Goal: Information Seeking & Learning: Check status

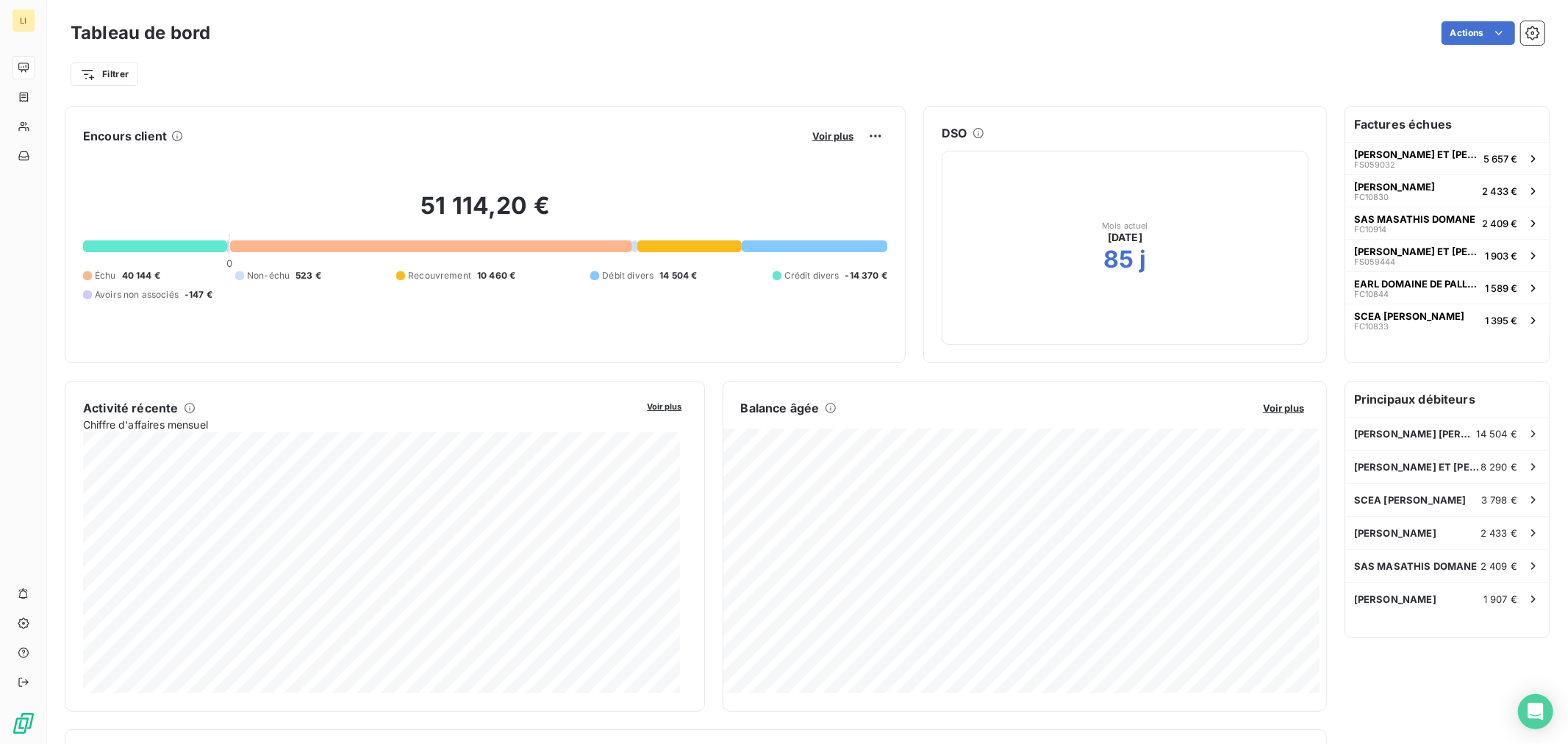
click at [758, 356] on div "Encours client Voir plus 51 114,20 € 0 Échu 40 144 € Non-échu 523 € Recouvremen…" at bounding box center [485, 234] width 841 height 258
click at [840, 140] on span "Voir plus" at bounding box center [832, 136] width 42 height 12
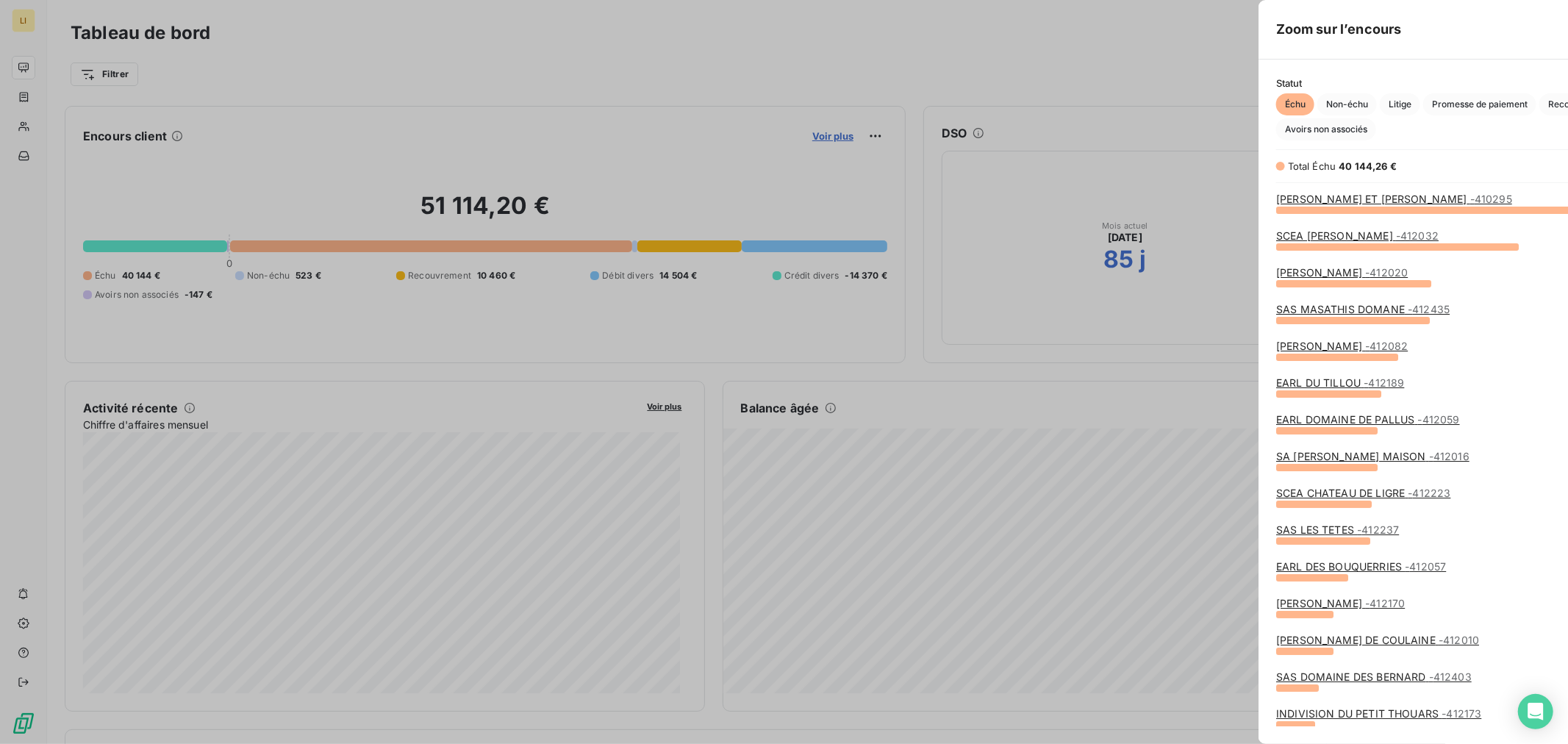
scroll to position [522, 552]
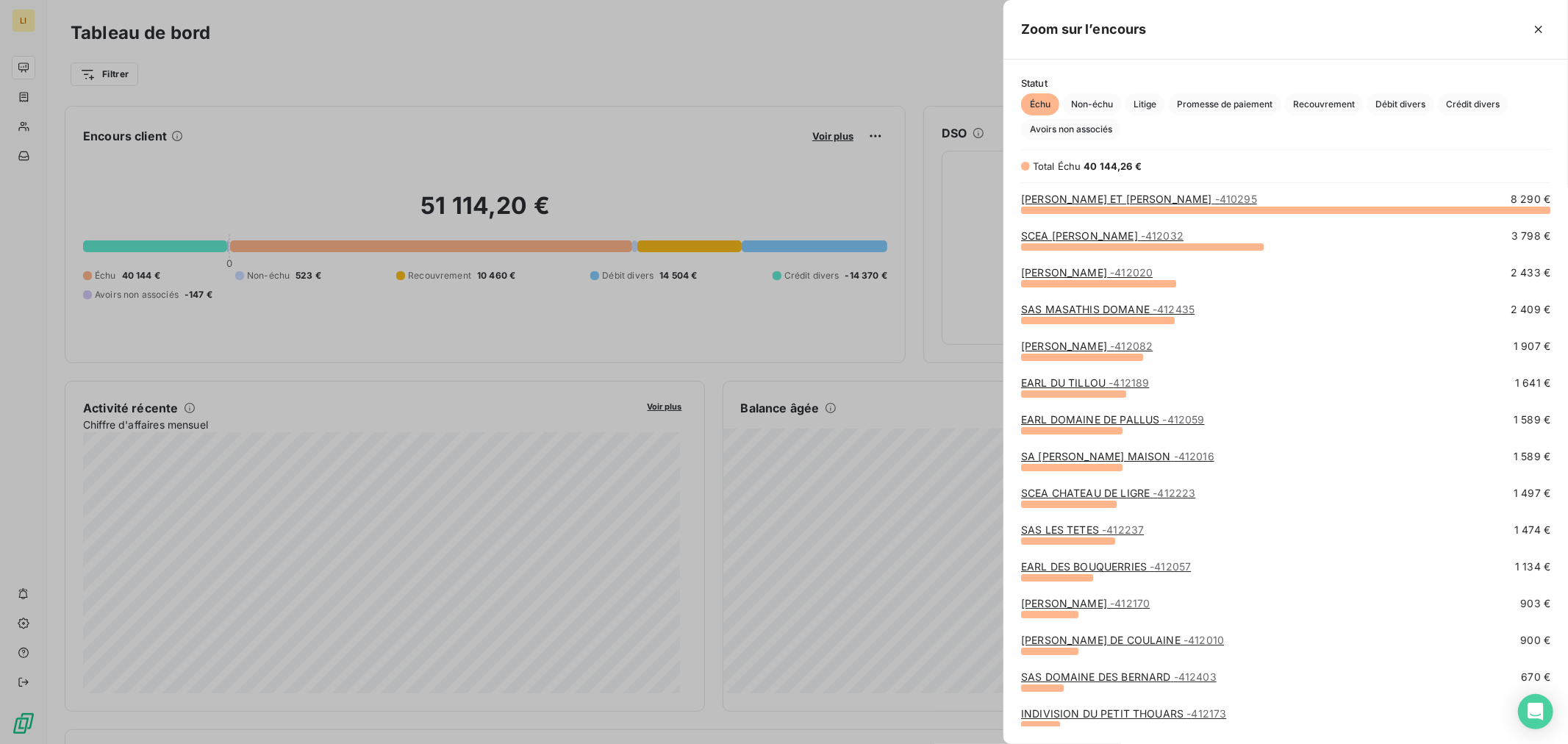
click at [891, 318] on div at bounding box center [784, 372] width 1568 height 744
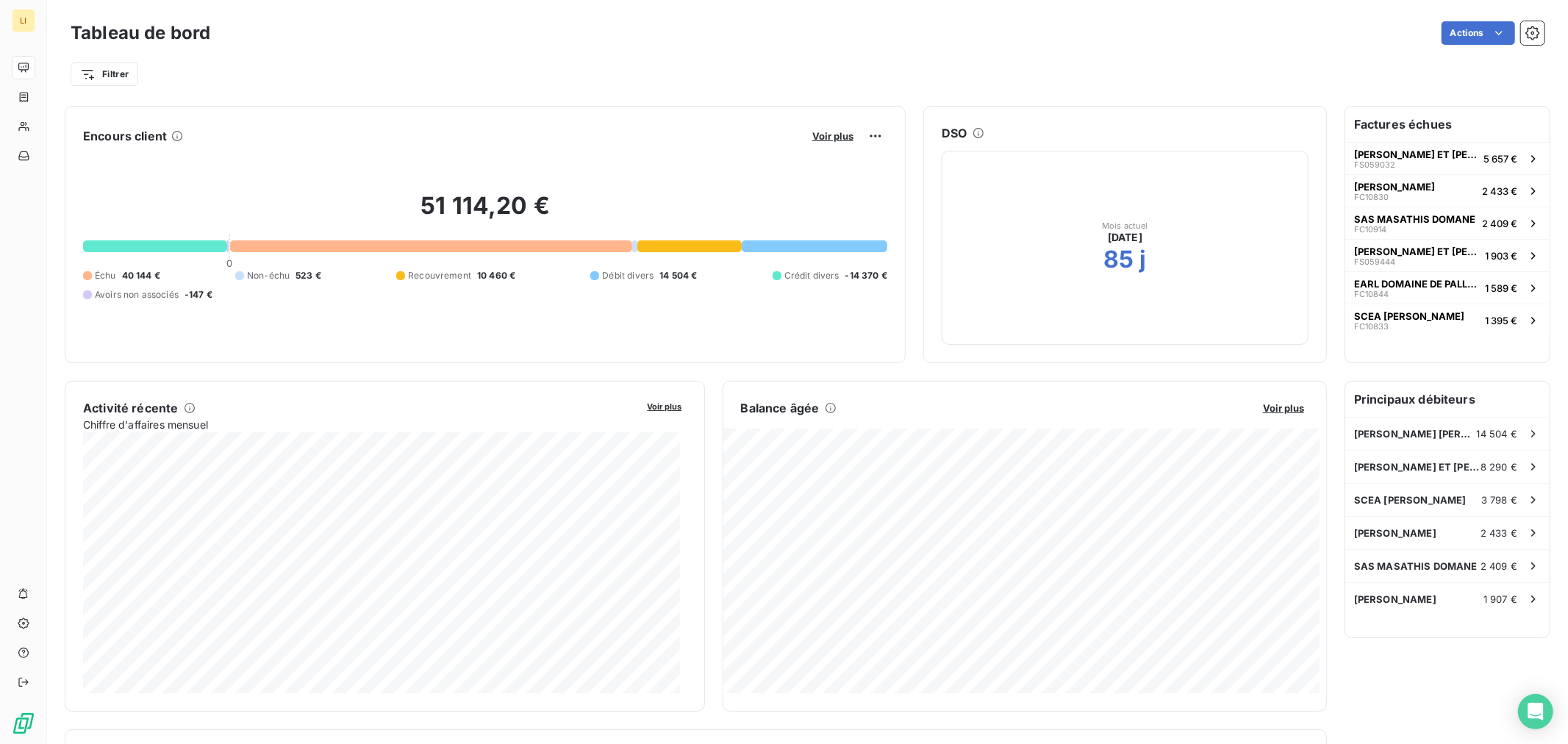
click at [820, 142] on button "Voir plus" at bounding box center [832, 136] width 50 height 13
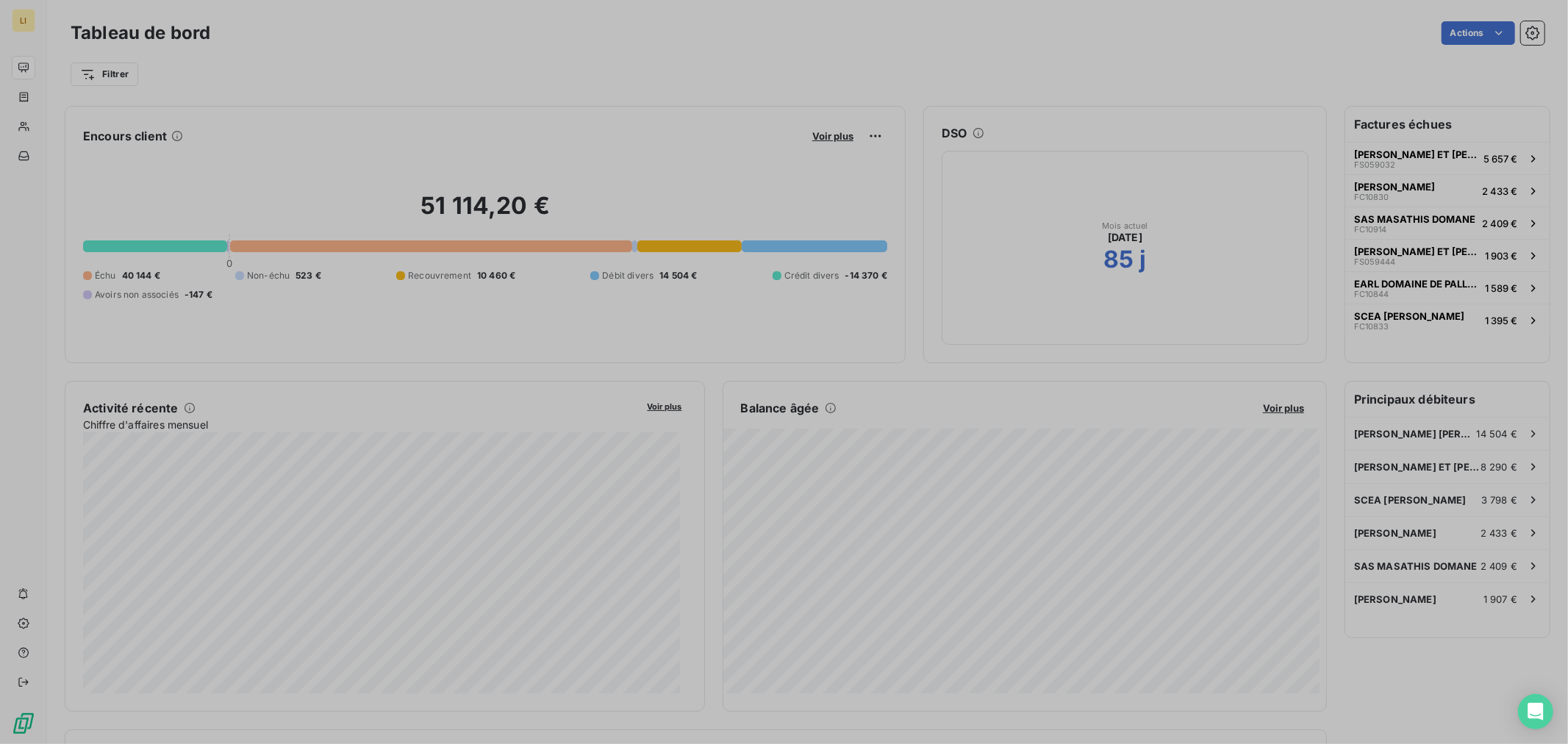
scroll to position [732, 552]
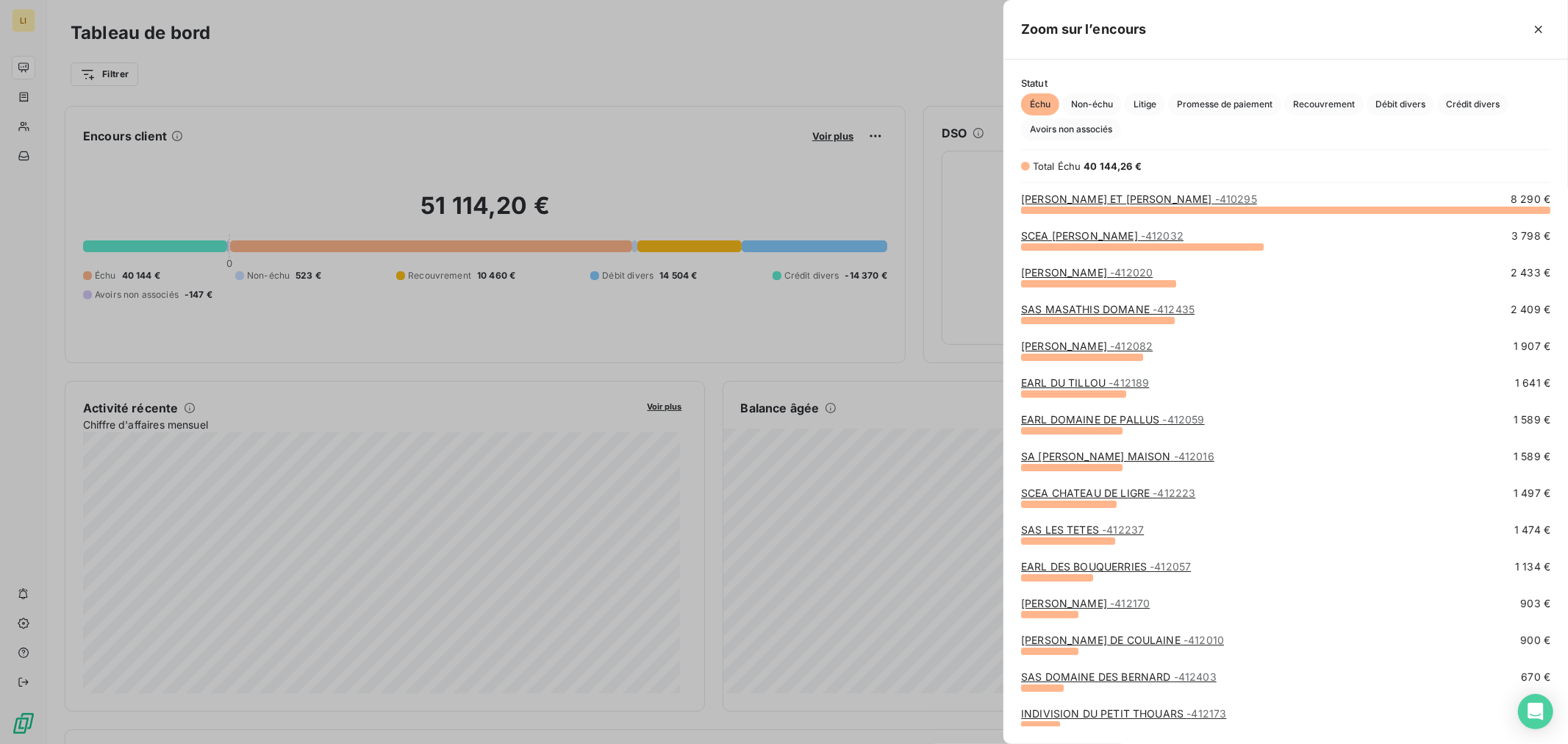
click at [820, 138] on div at bounding box center [784, 372] width 1568 height 744
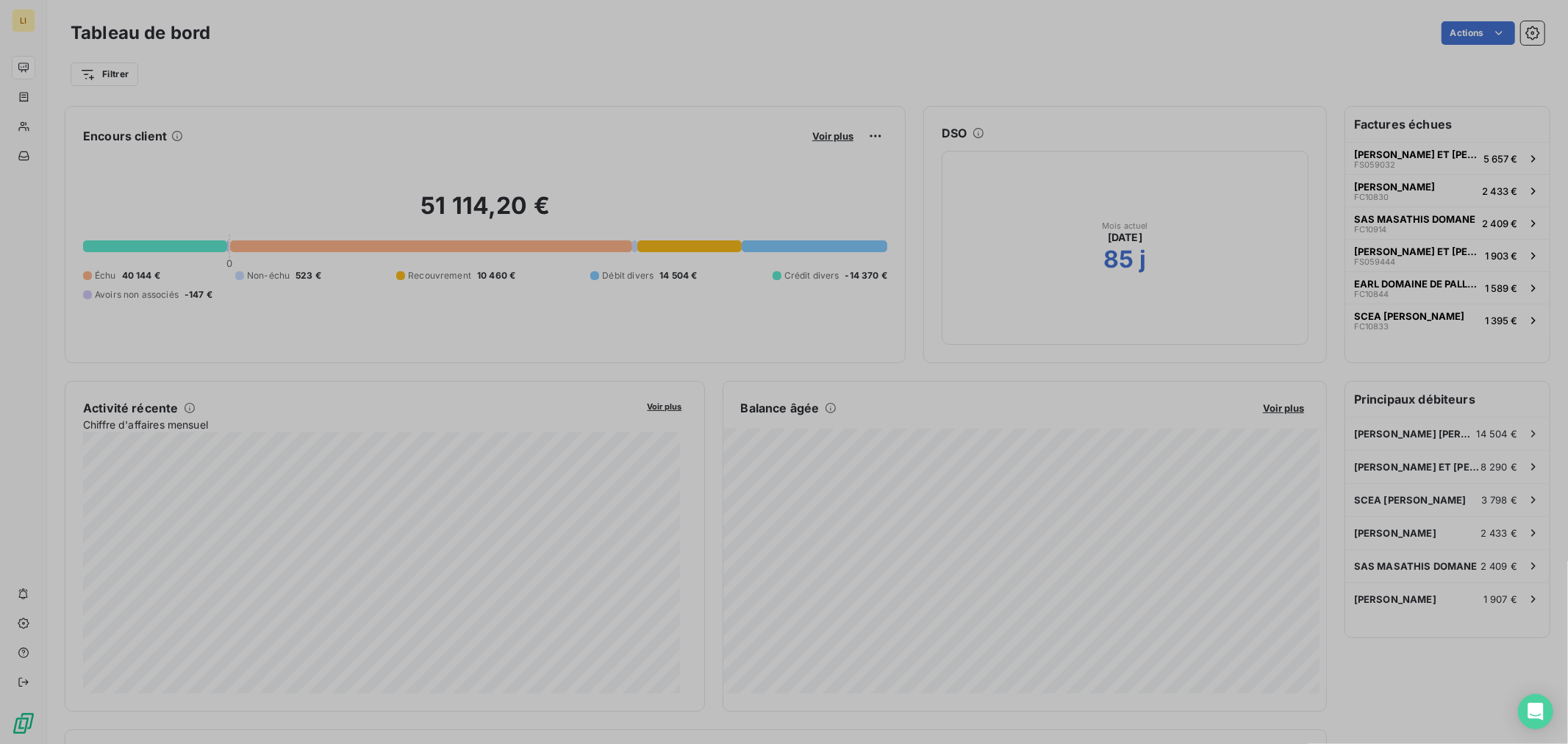
click at [820, 138] on span "Voir plus" at bounding box center [832, 136] width 42 height 12
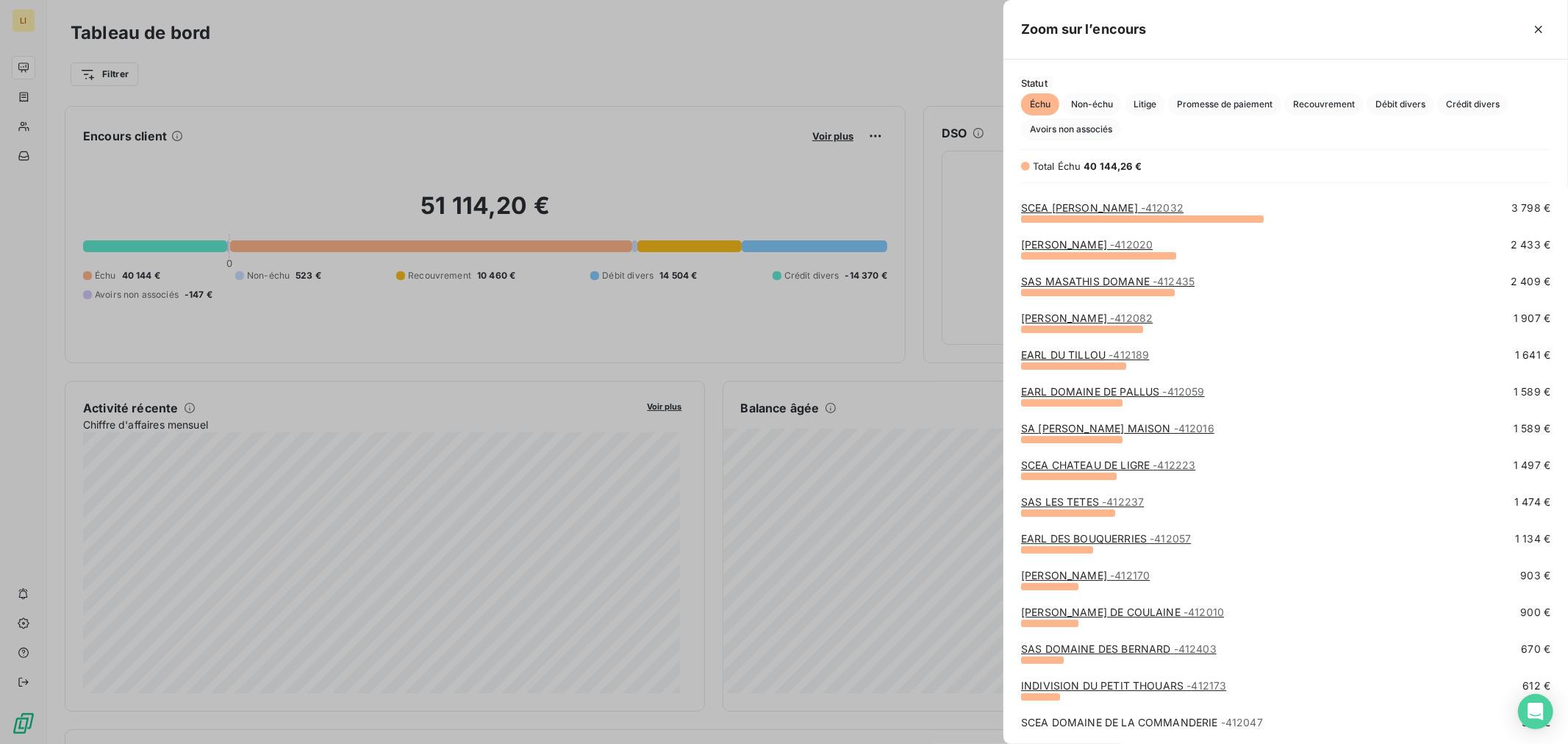
scroll to position [0, 0]
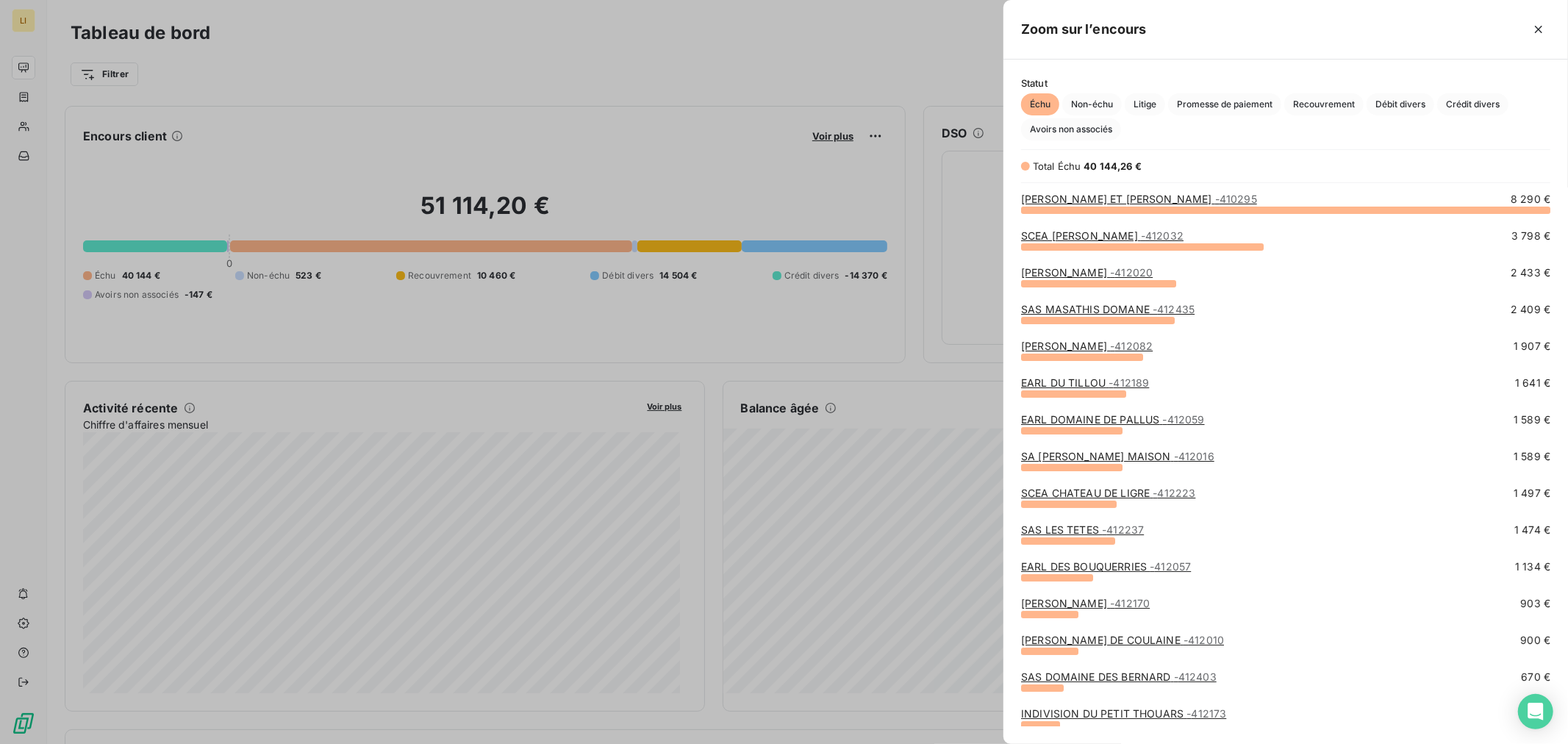
click at [830, 277] on div at bounding box center [784, 372] width 1568 height 744
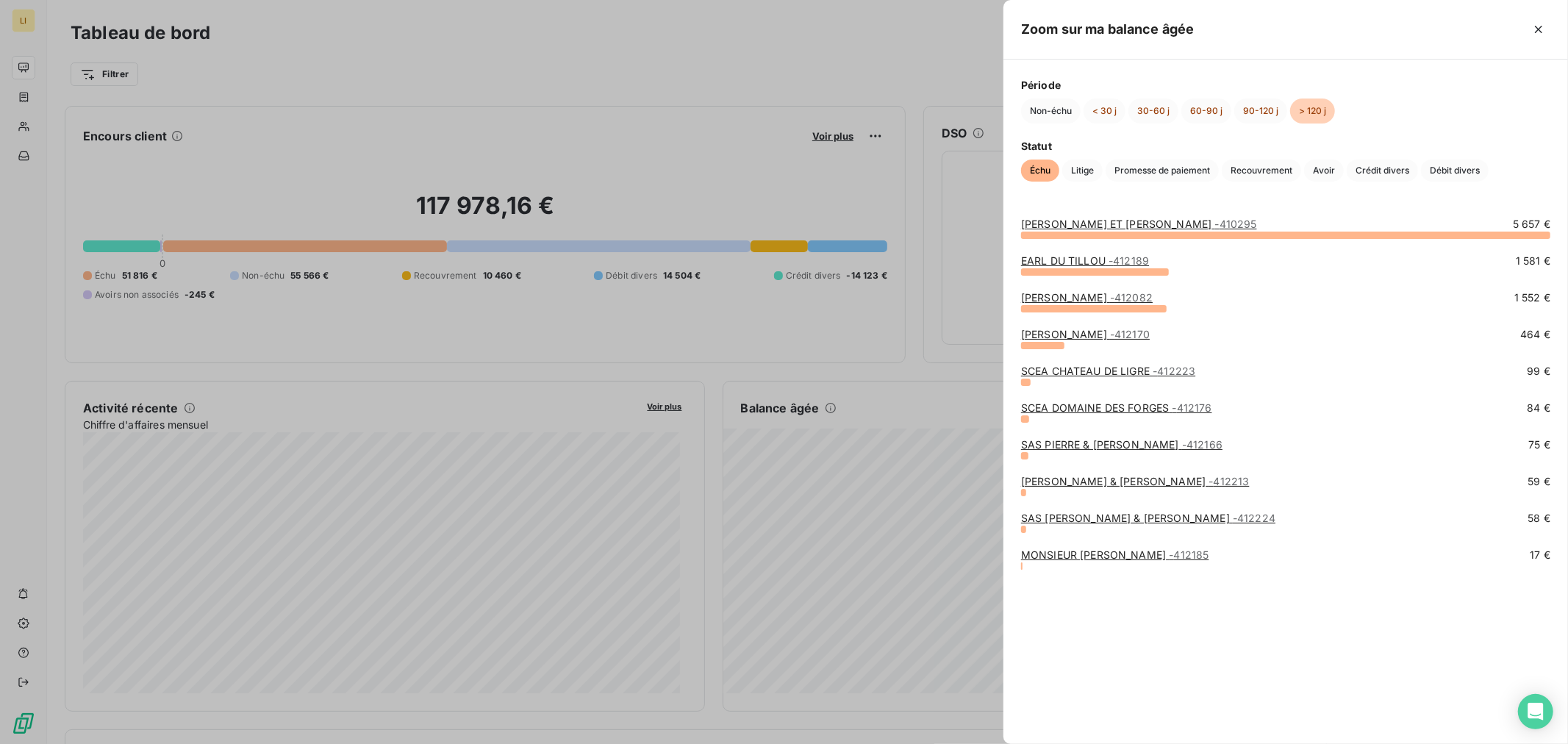
click at [1037, 559] on link "MONSIEUR BERNARD LOYER - 412185" at bounding box center [1115, 555] width 188 height 13
click at [1047, 513] on link "SAS LAMBERT BEATRICE & PASCAL - 412224" at bounding box center [1148, 518] width 255 height 13
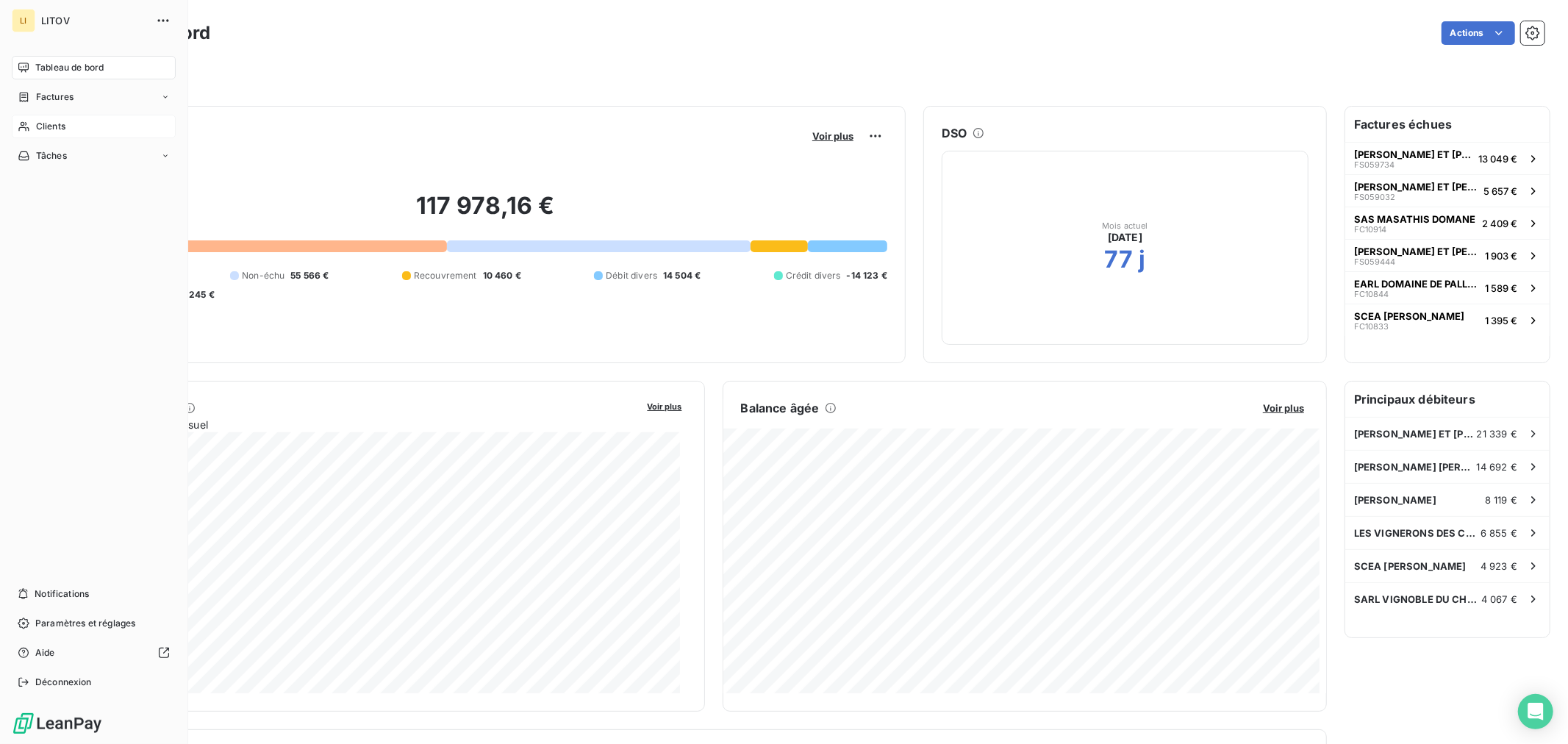
click at [62, 128] on span "Clients" at bounding box center [51, 126] width 30 height 13
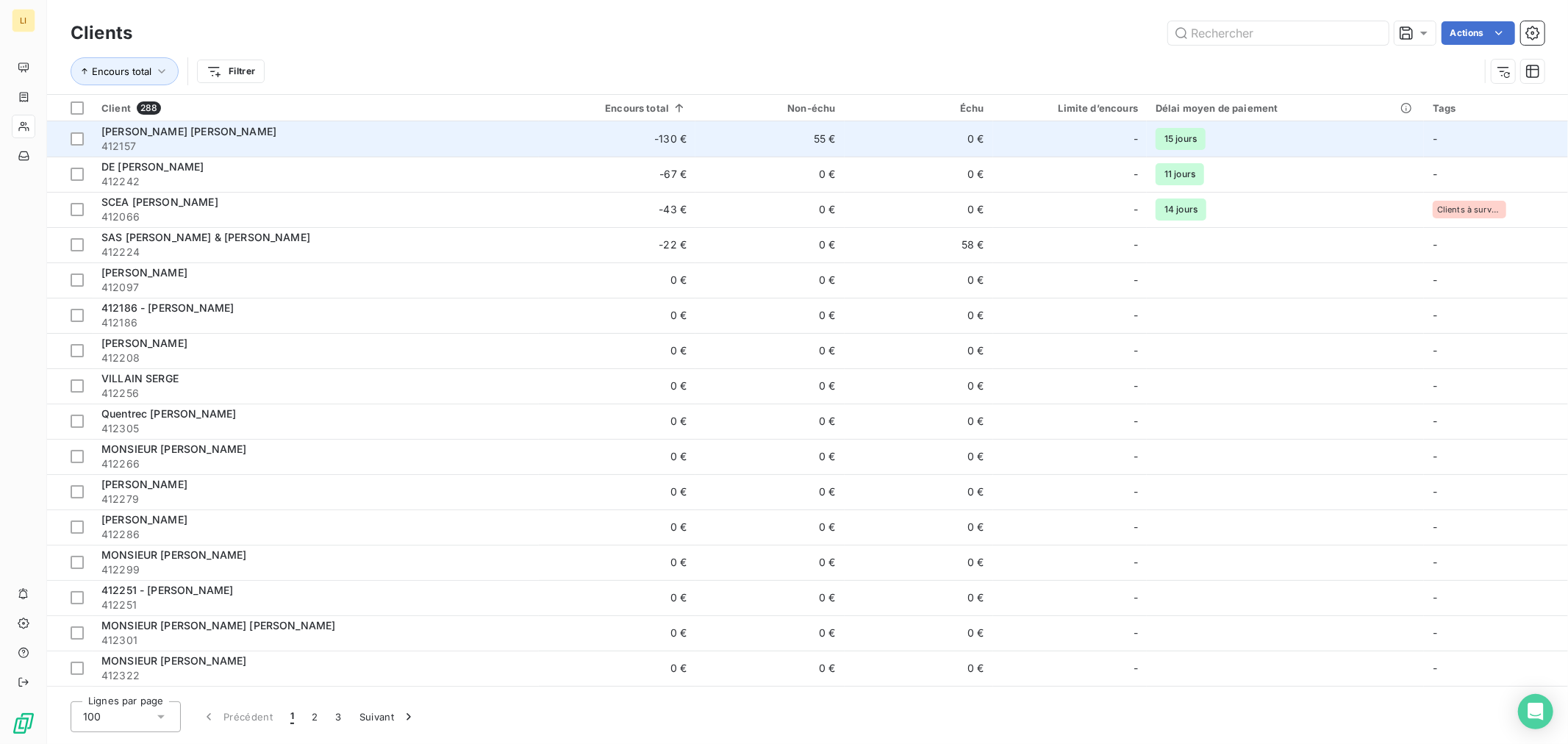
click at [334, 150] on span "412157" at bounding box center [316, 147] width 428 height 15
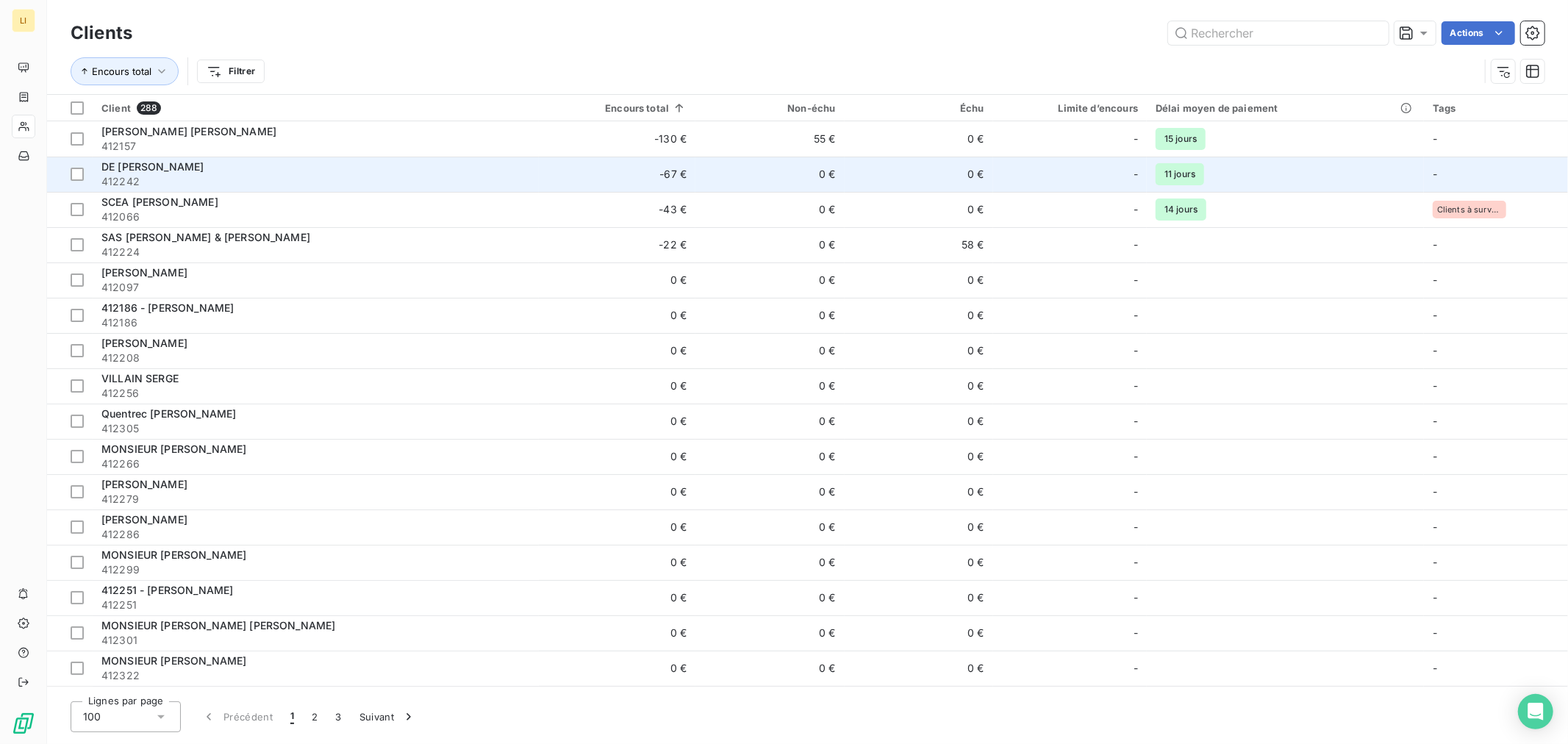
click at [736, 171] on td "0 €" at bounding box center [770, 174] width 149 height 35
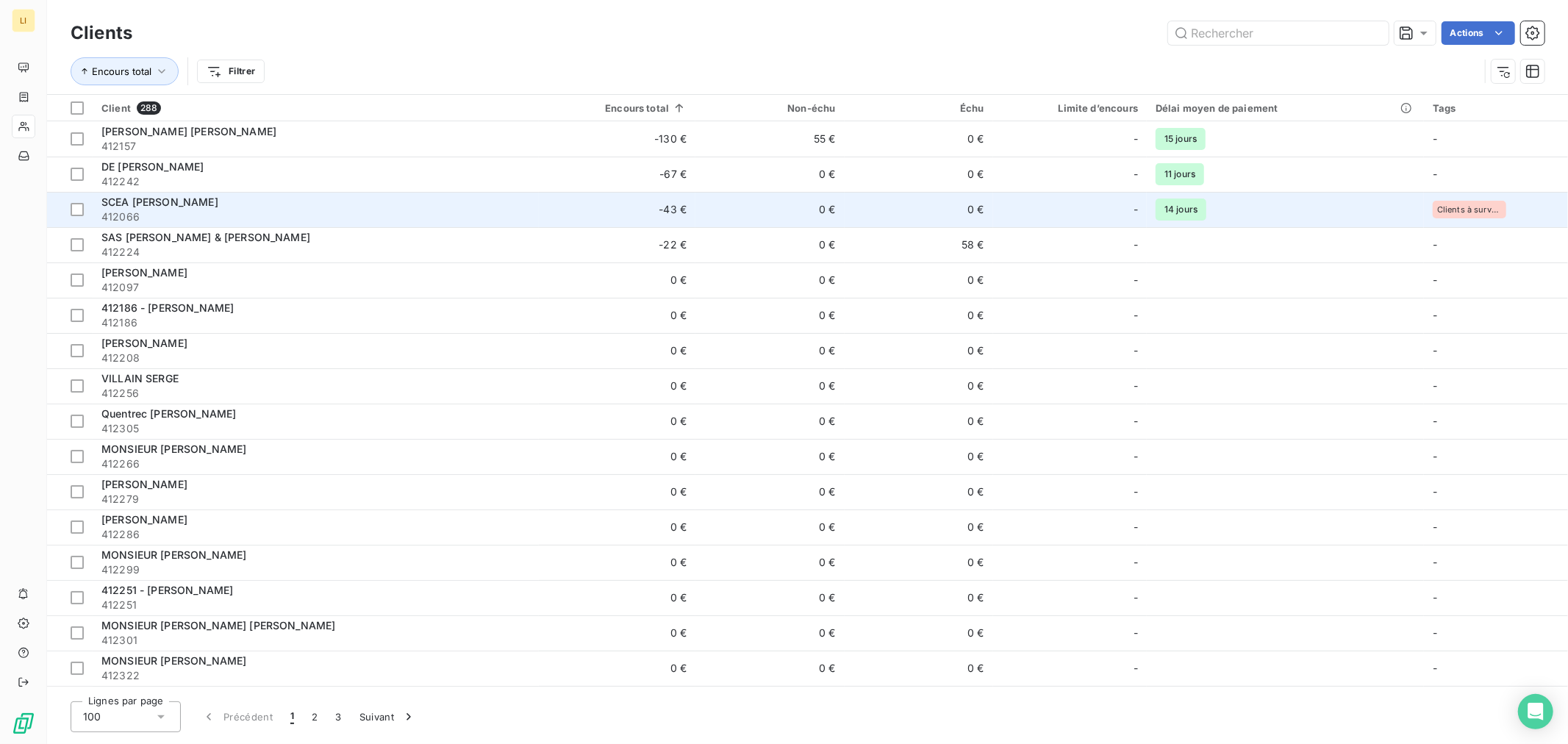
click at [664, 222] on td "-43 €" at bounding box center [617, 210] width 157 height 35
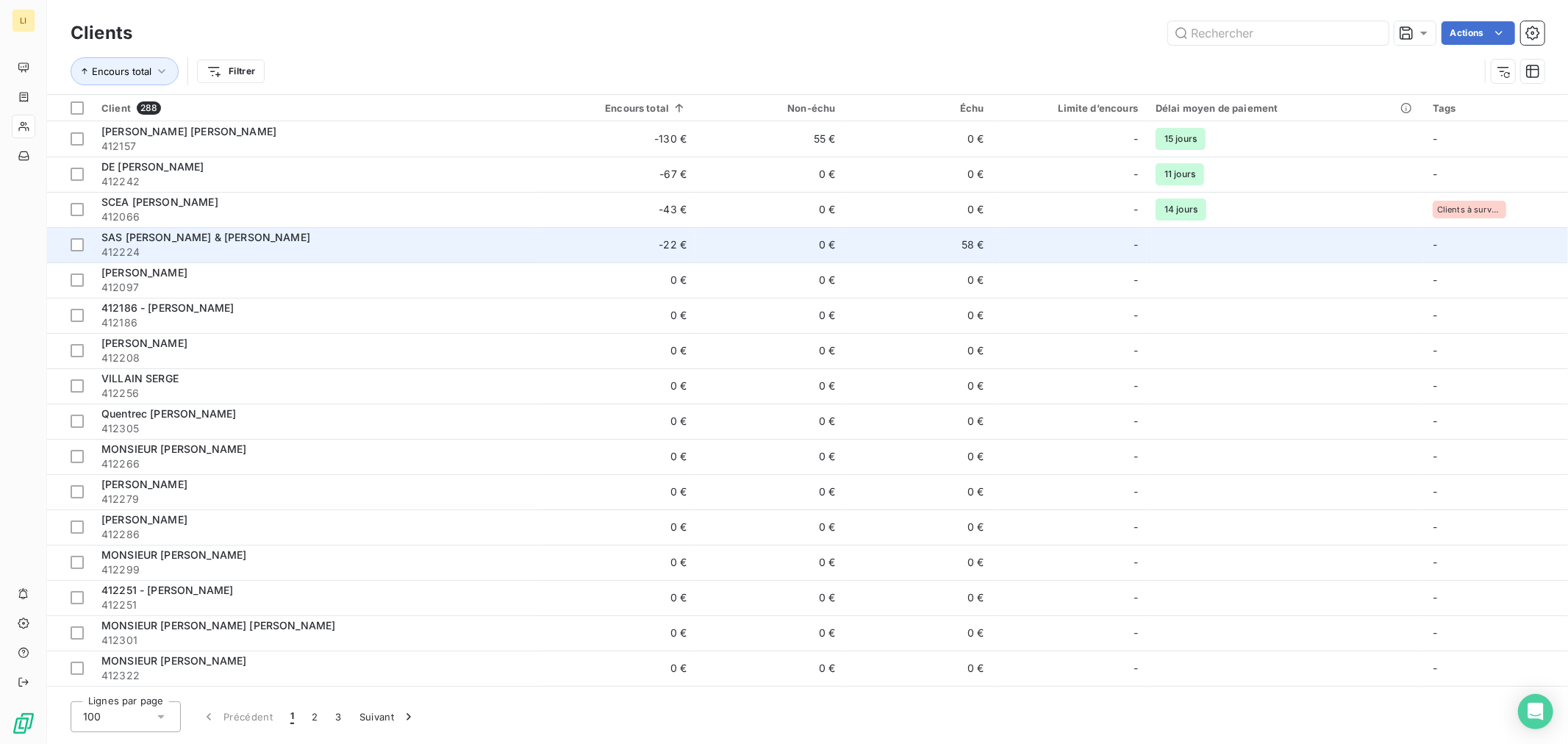
click at [725, 244] on td "0 €" at bounding box center [770, 245] width 149 height 35
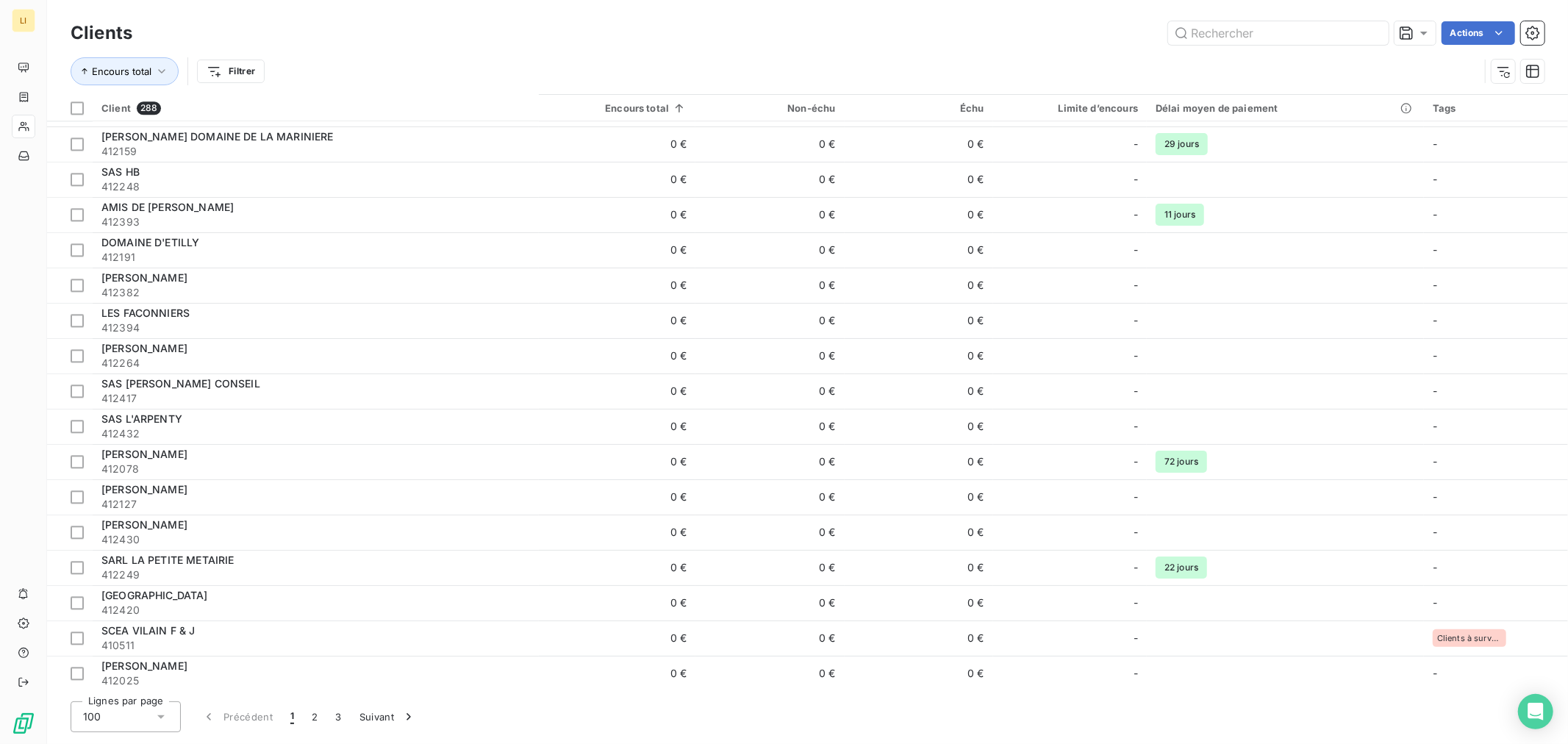
scroll to position [2960, 0]
click at [369, 717] on button "Suivant" at bounding box center [388, 716] width 74 height 30
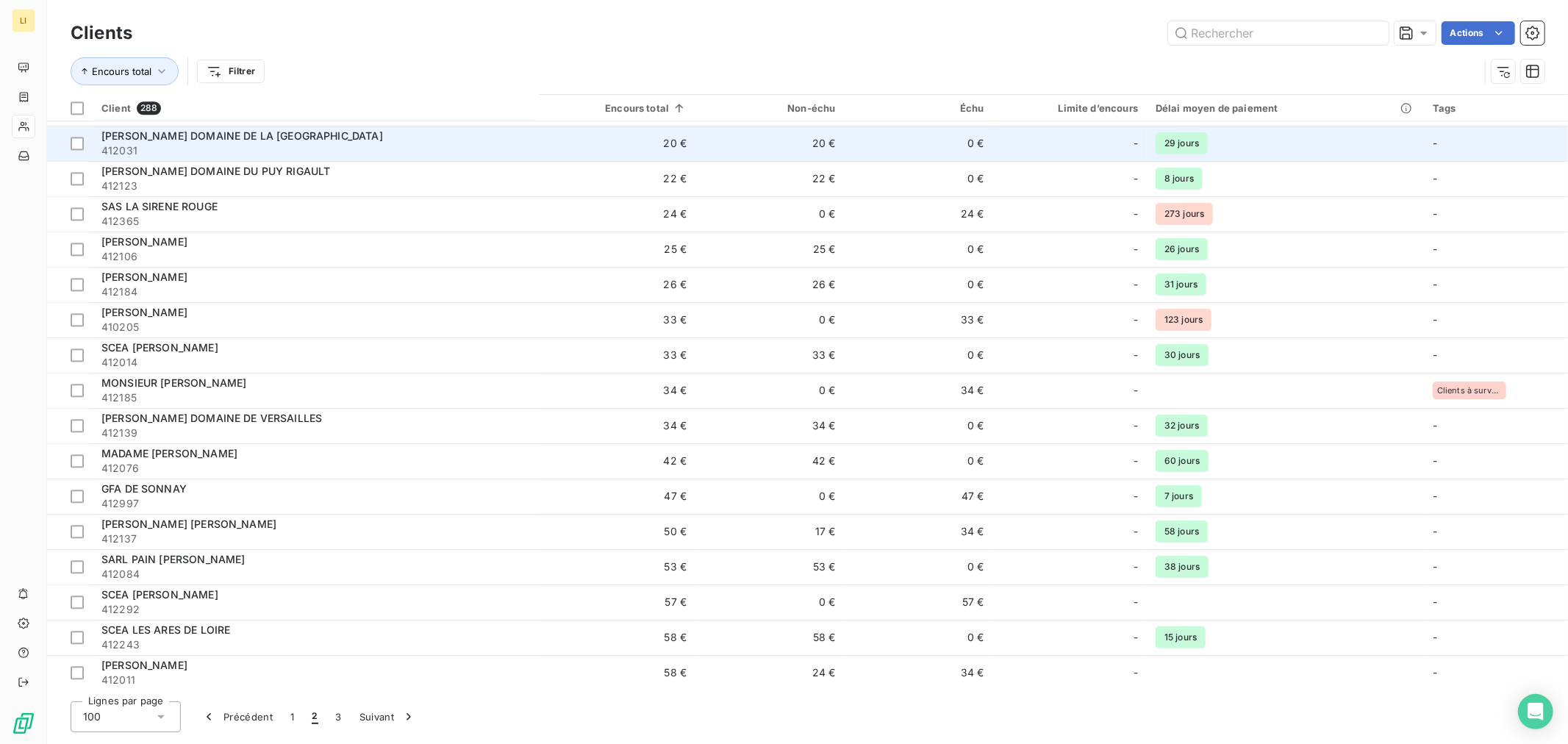
click at [485, 130] on div "EARL DOMAINE DE LA HAUTE OLIVE" at bounding box center [316, 136] width 428 height 15
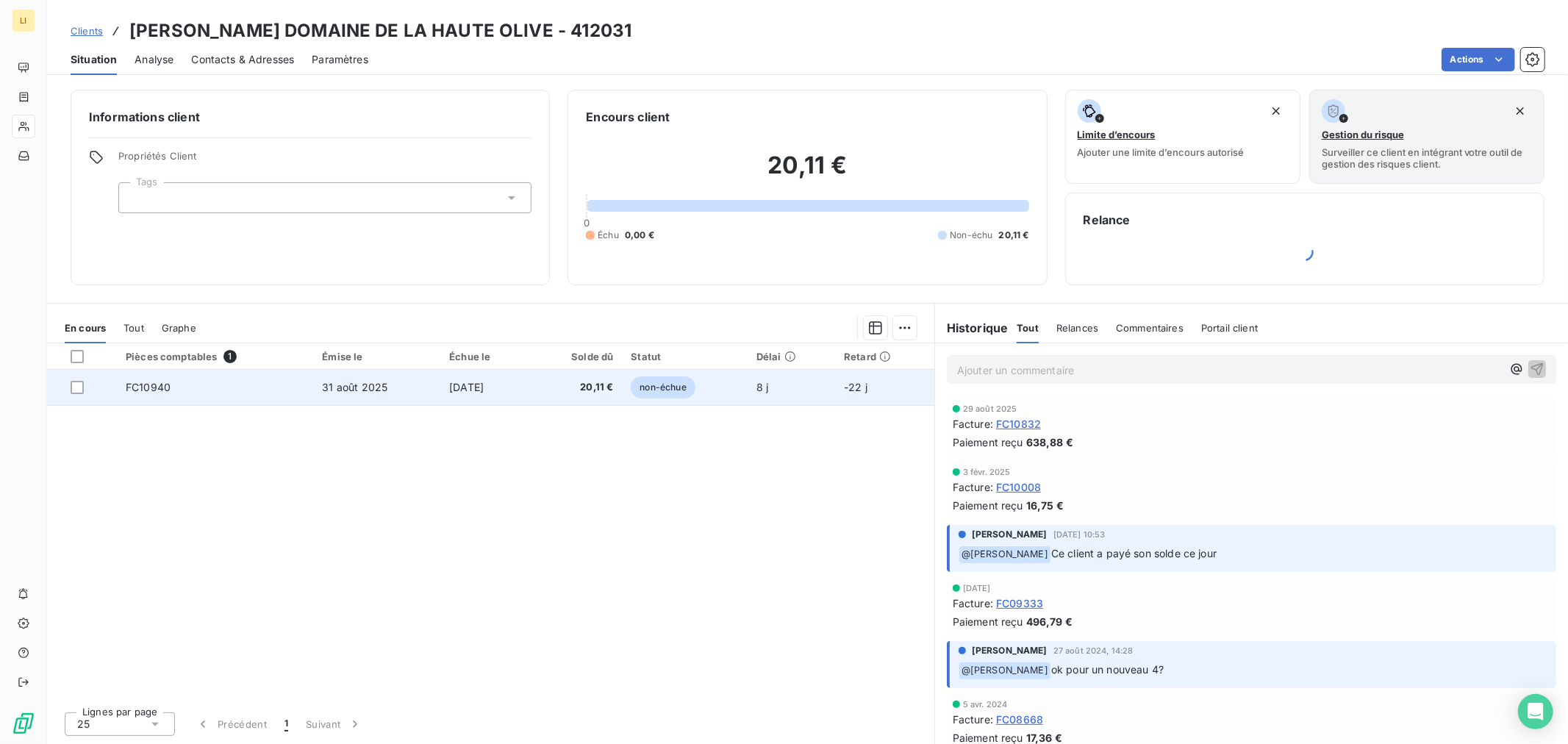
click at [416, 380] on td "31 août 2025" at bounding box center [377, 388] width 127 height 35
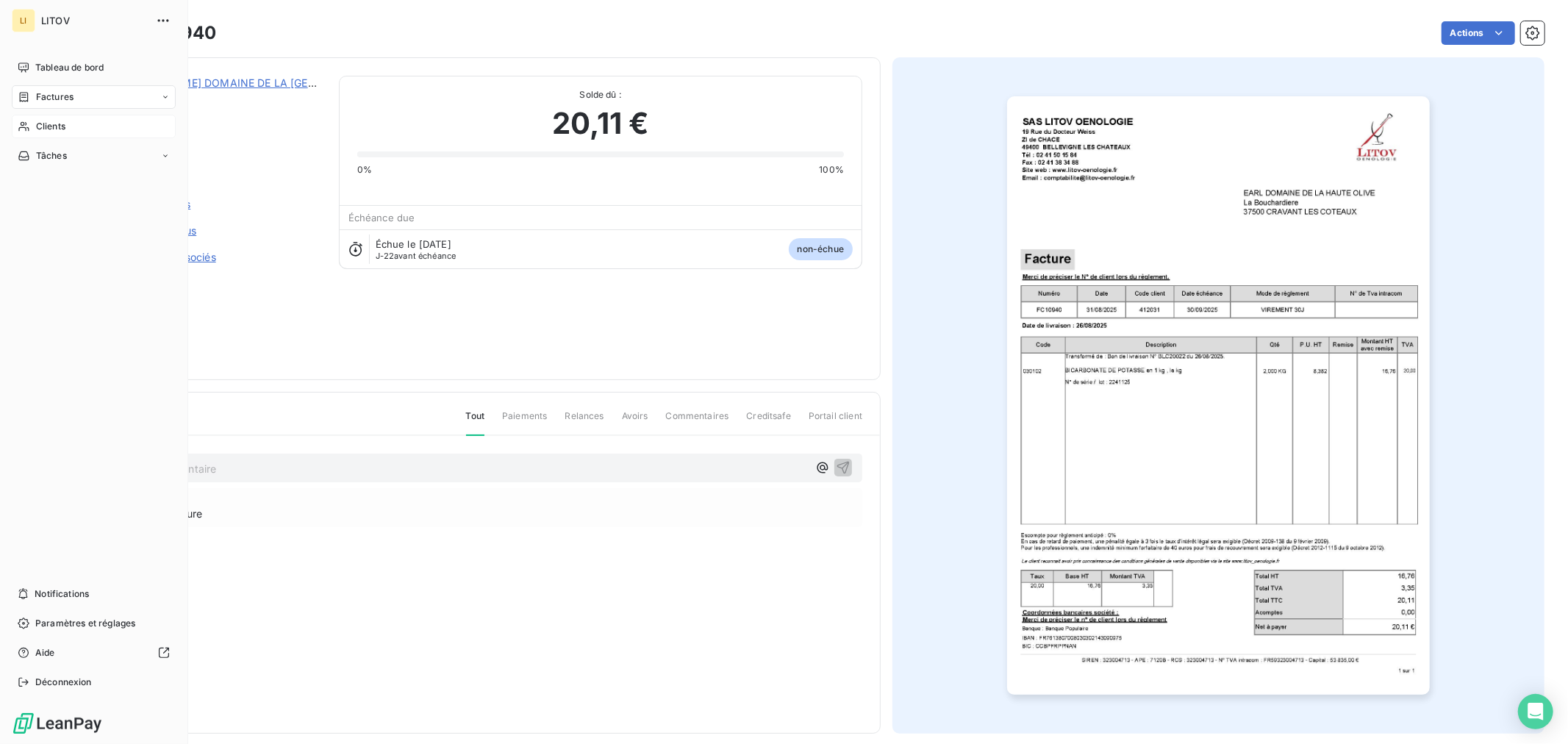
click at [56, 129] on span "Clients" at bounding box center [51, 126] width 30 height 13
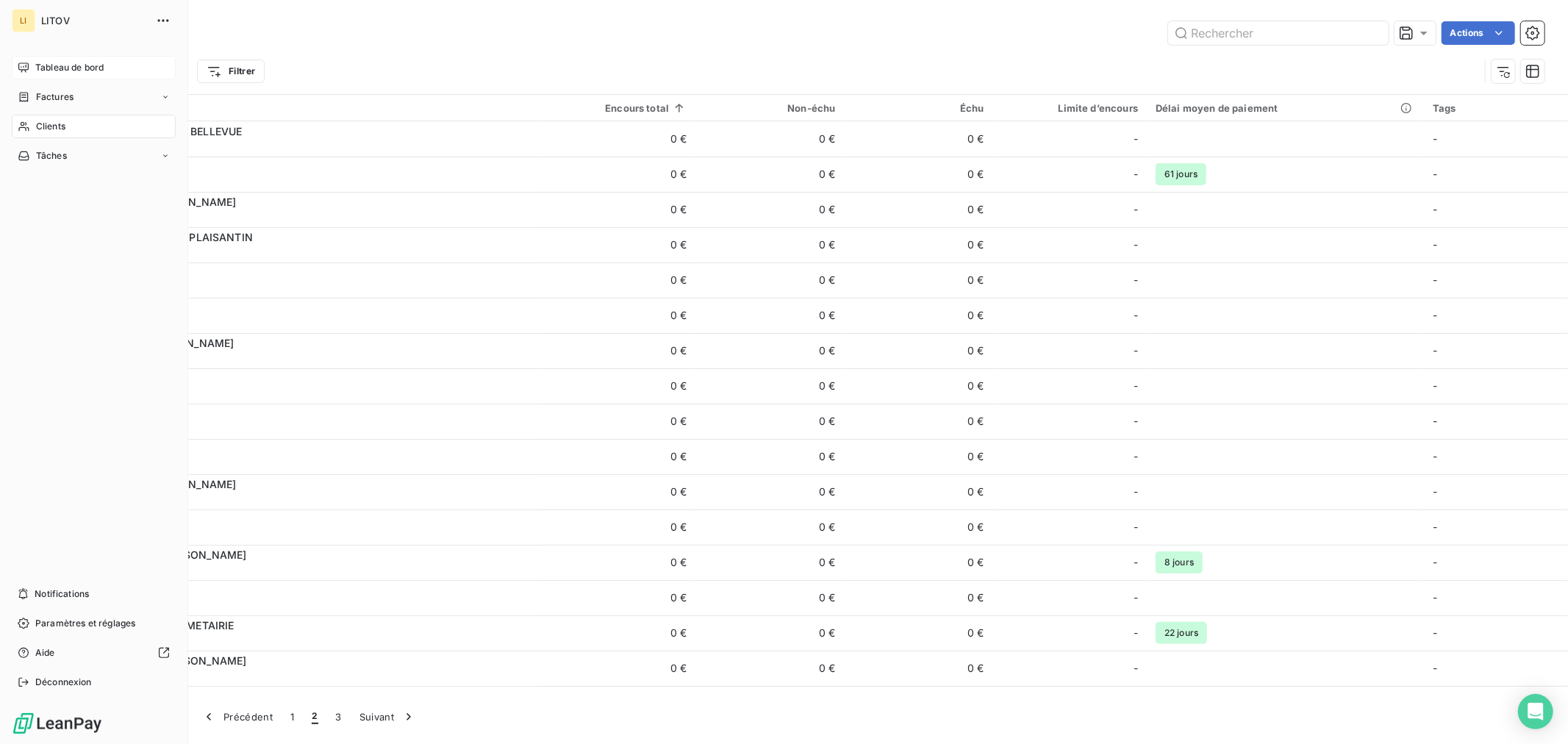
click at [64, 65] on span "Tableau de bord" at bounding box center [69, 67] width 68 height 13
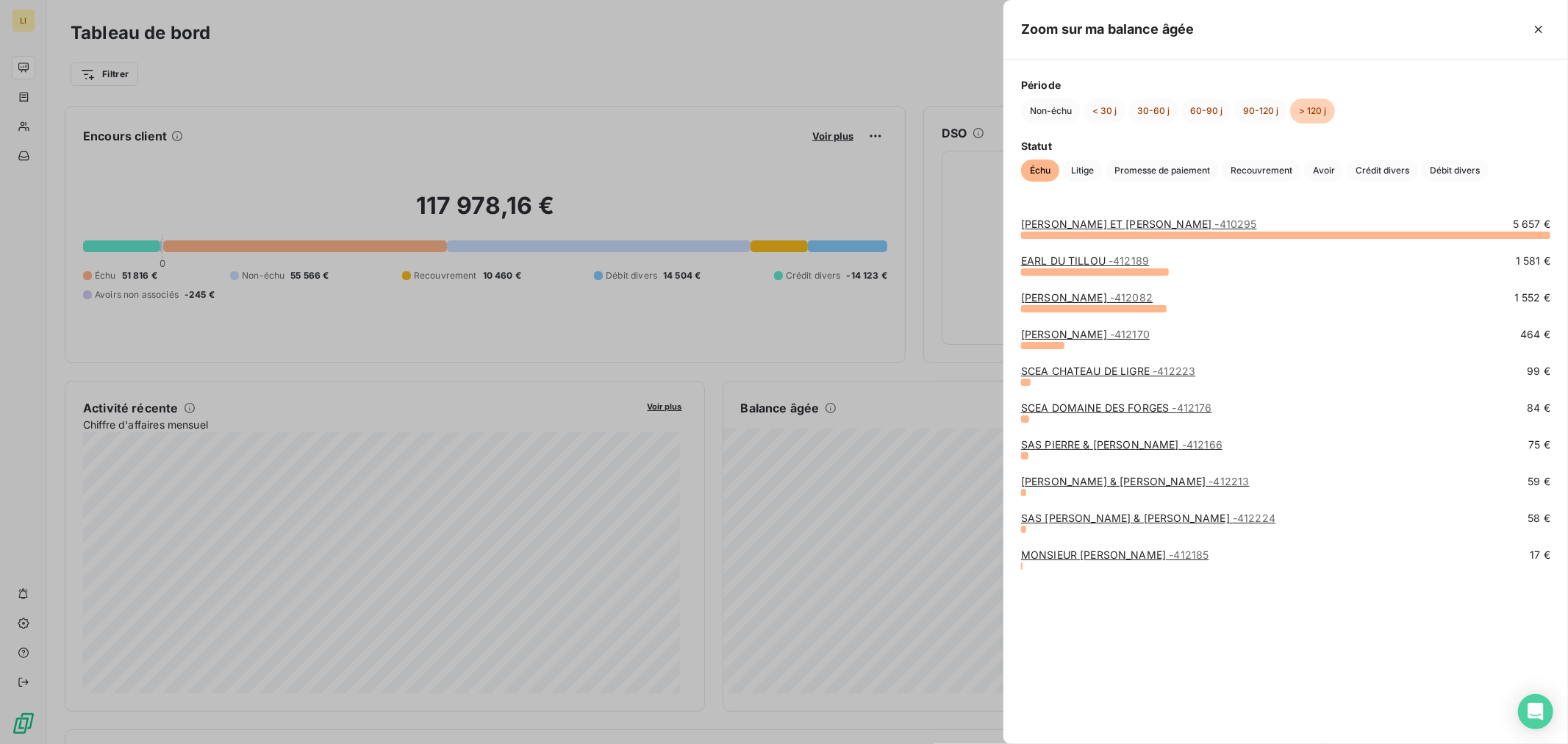
click at [930, 360] on div at bounding box center [784, 372] width 1568 height 744
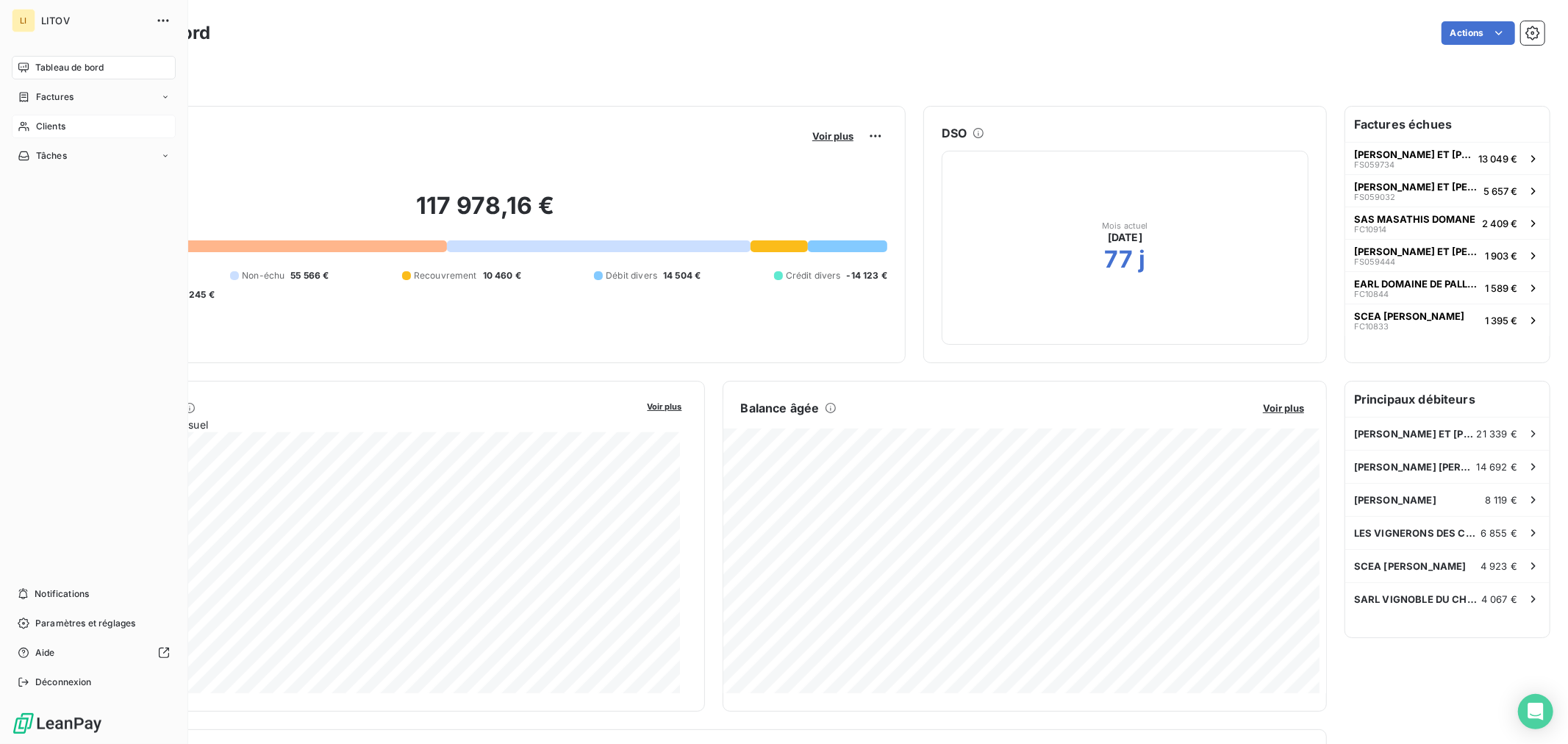
click at [53, 129] on span "Clients" at bounding box center [51, 126] width 30 height 13
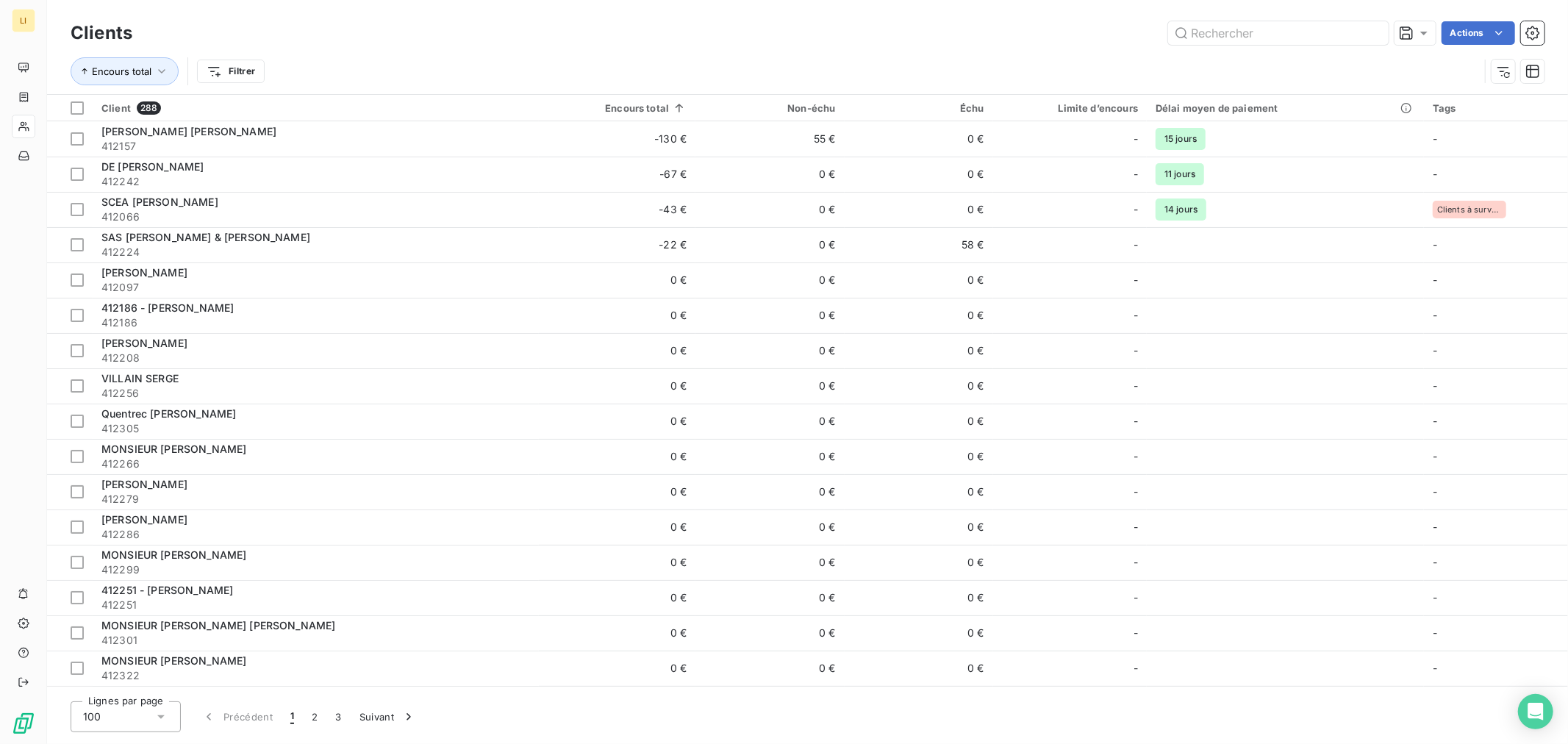
click at [1248, 45] on div "Clients Actions" at bounding box center [807, 32] width 1474 height 30
click at [1239, 42] on input "text" at bounding box center [1278, 32] width 221 height 23
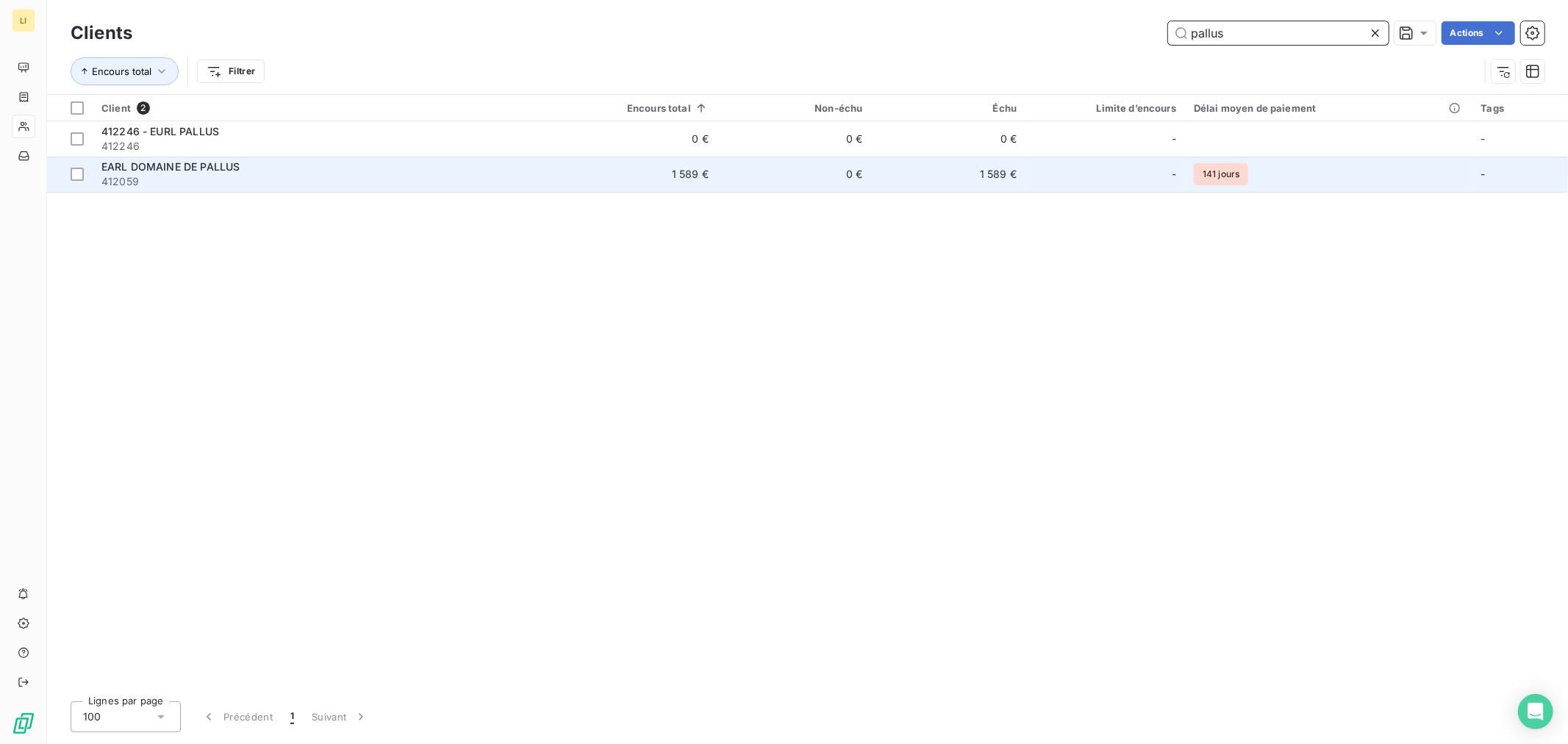
type input "pallus"
click at [169, 161] on span "EARL DOMAINE DE PALLUS" at bounding box center [171, 167] width 138 height 13
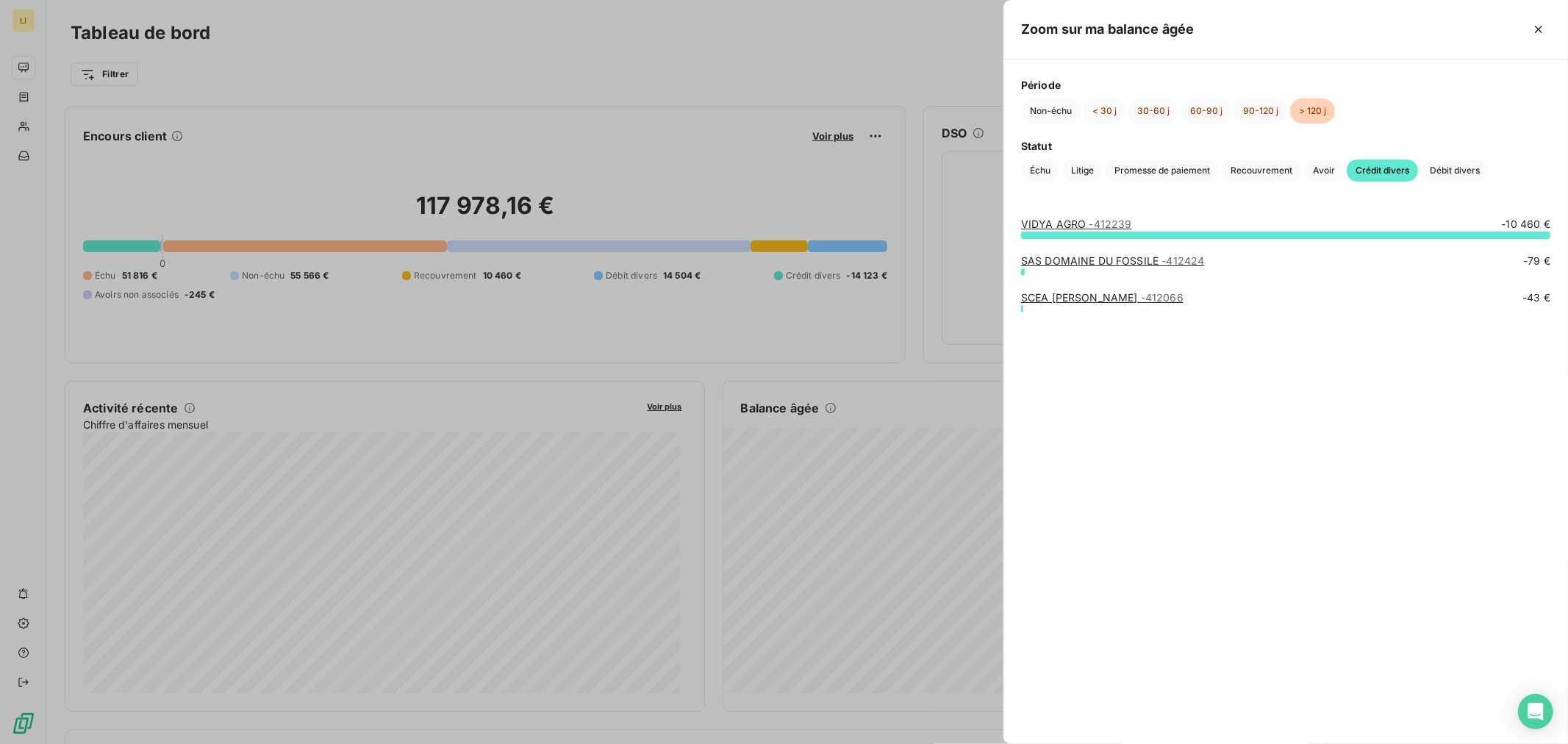
click at [902, 381] on div at bounding box center [784, 372] width 1568 height 744
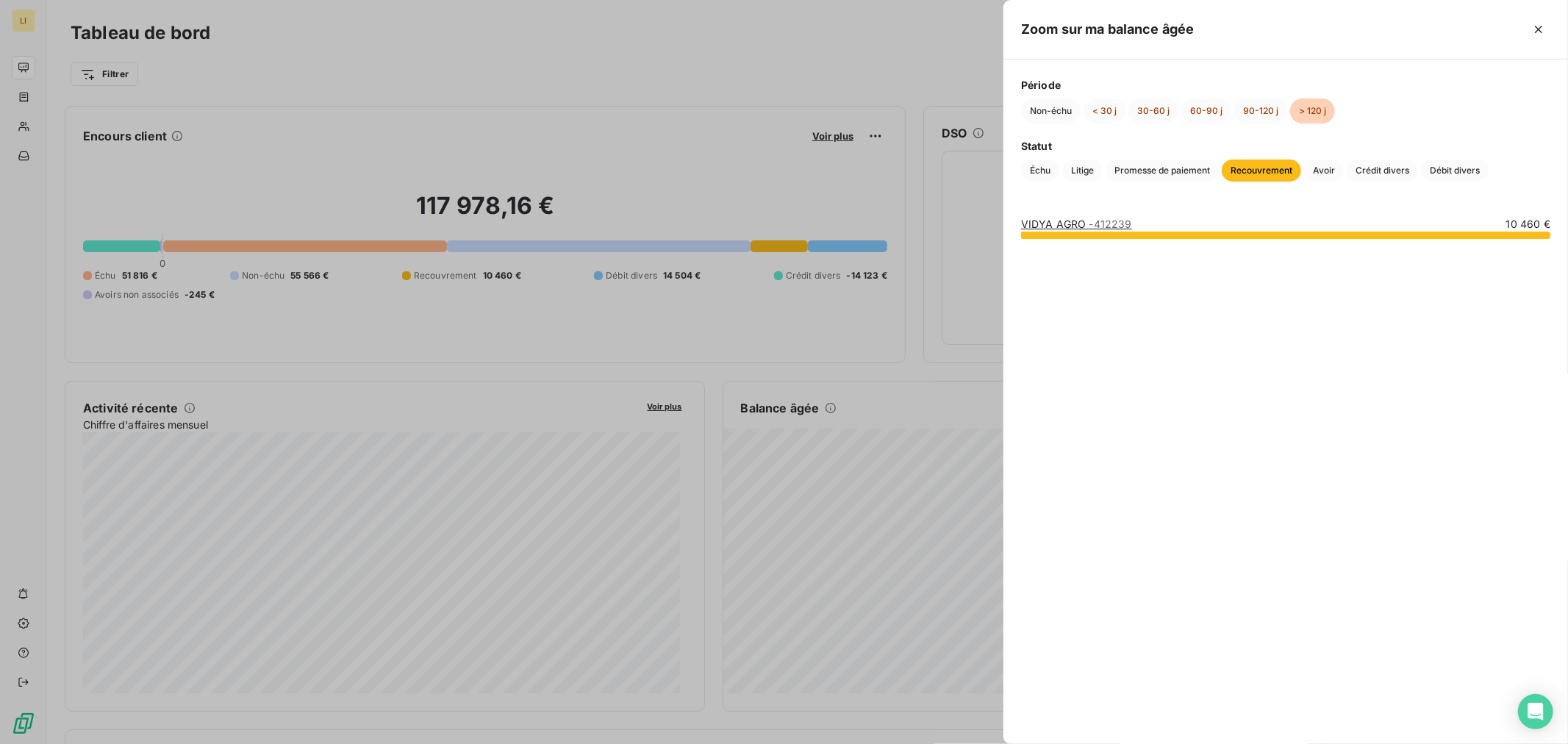
click at [960, 410] on div at bounding box center [784, 372] width 1568 height 744
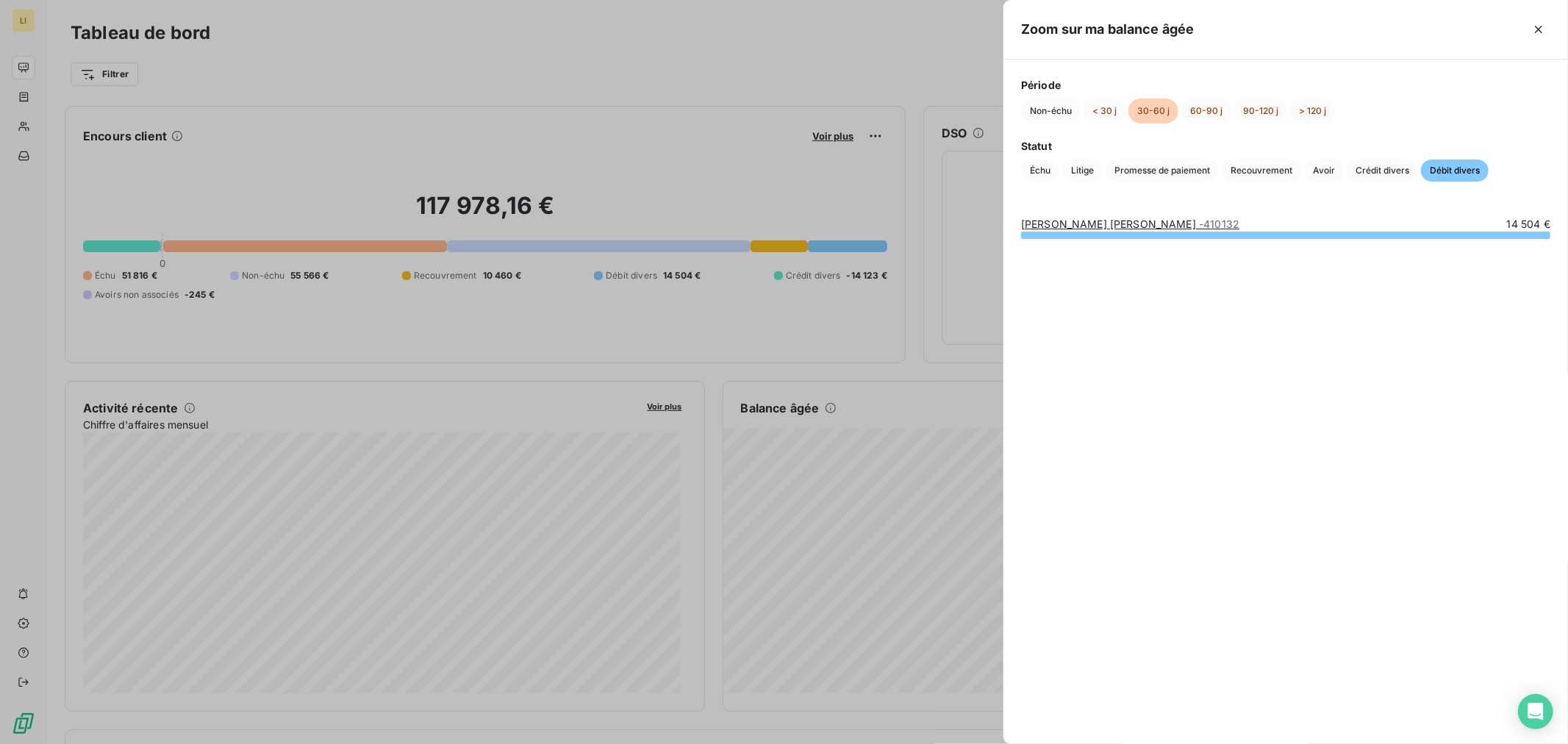
click at [1074, 222] on link "[PERSON_NAME] [PERSON_NAME] - 410132" at bounding box center [1130, 224] width 219 height 13
